Goal: Navigation & Orientation: Find specific page/section

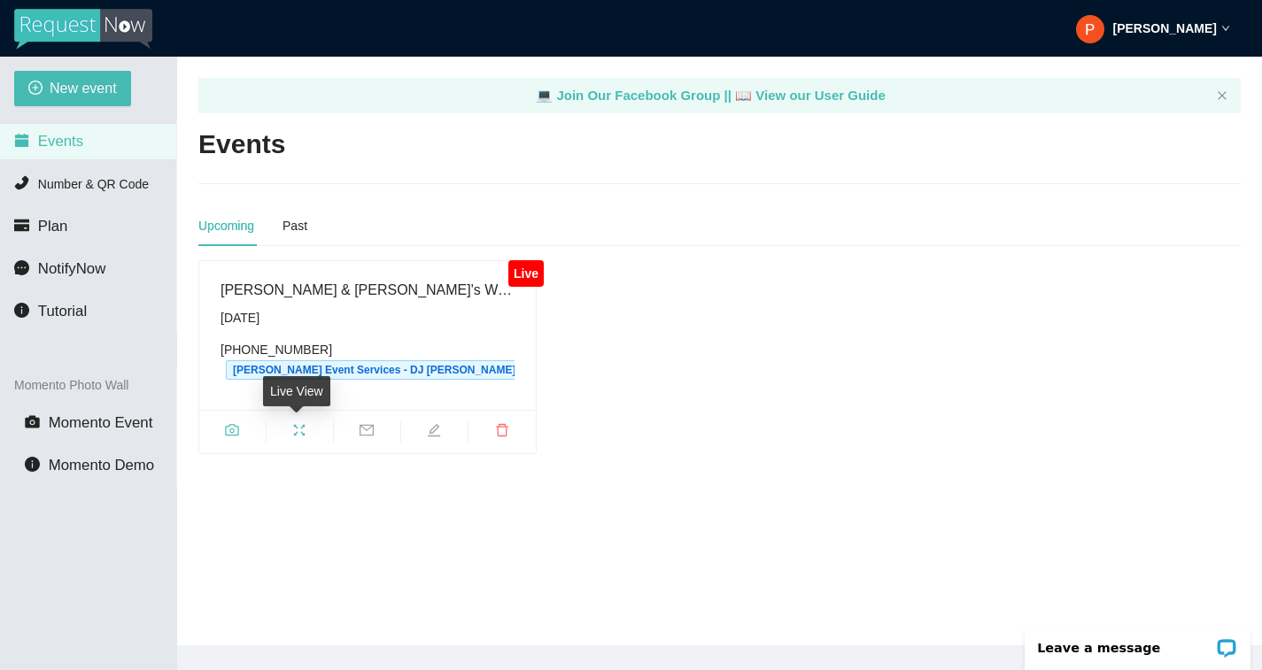
click at [298, 436] on icon "fullscreen" at bounding box center [299, 430] width 14 height 14
click at [303, 434] on icon "fullscreen" at bounding box center [299, 430] width 14 height 14
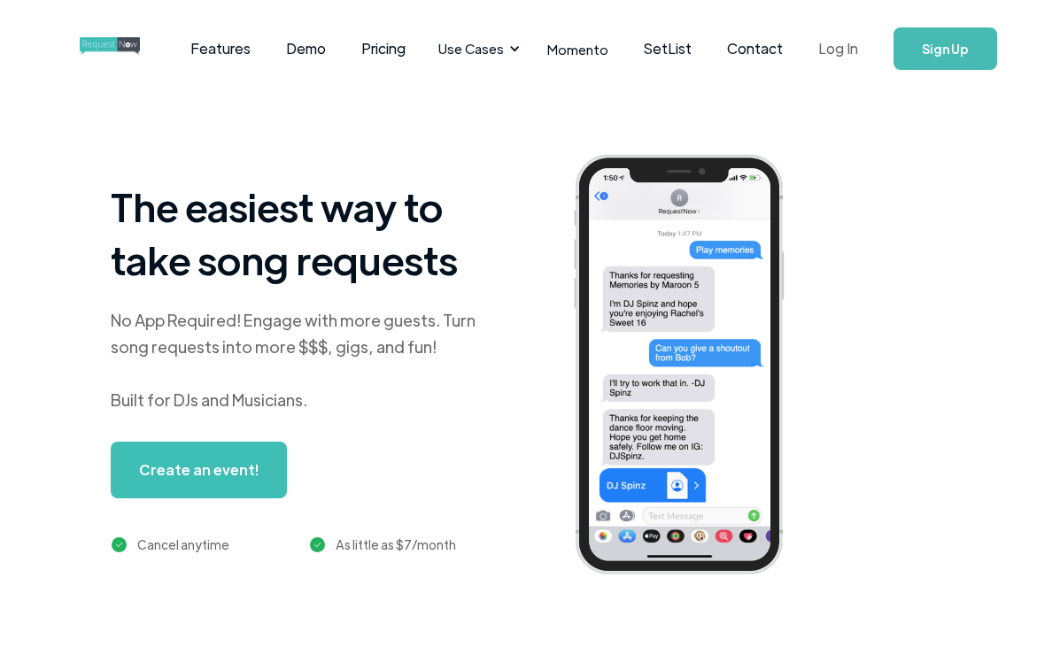
click at [846, 50] on link "Log In" at bounding box center [838, 49] width 75 height 62
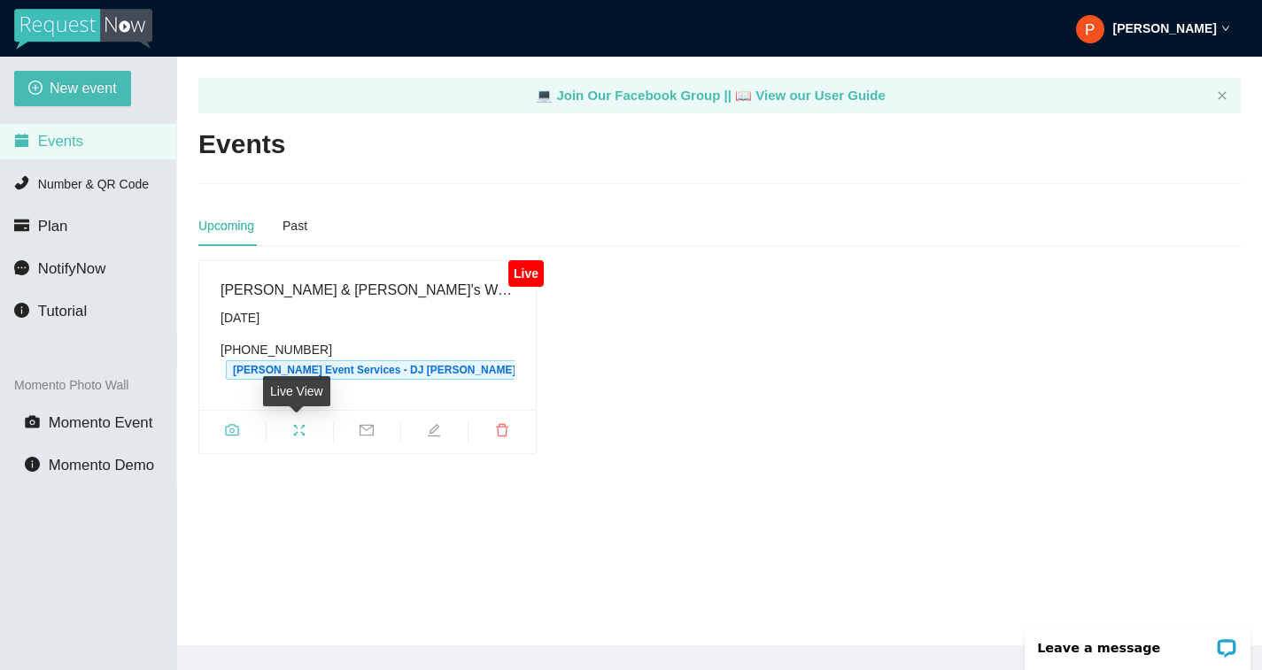
click at [301, 432] on icon "fullscreen" at bounding box center [299, 430] width 14 height 14
